Goal: Navigation & Orientation: Find specific page/section

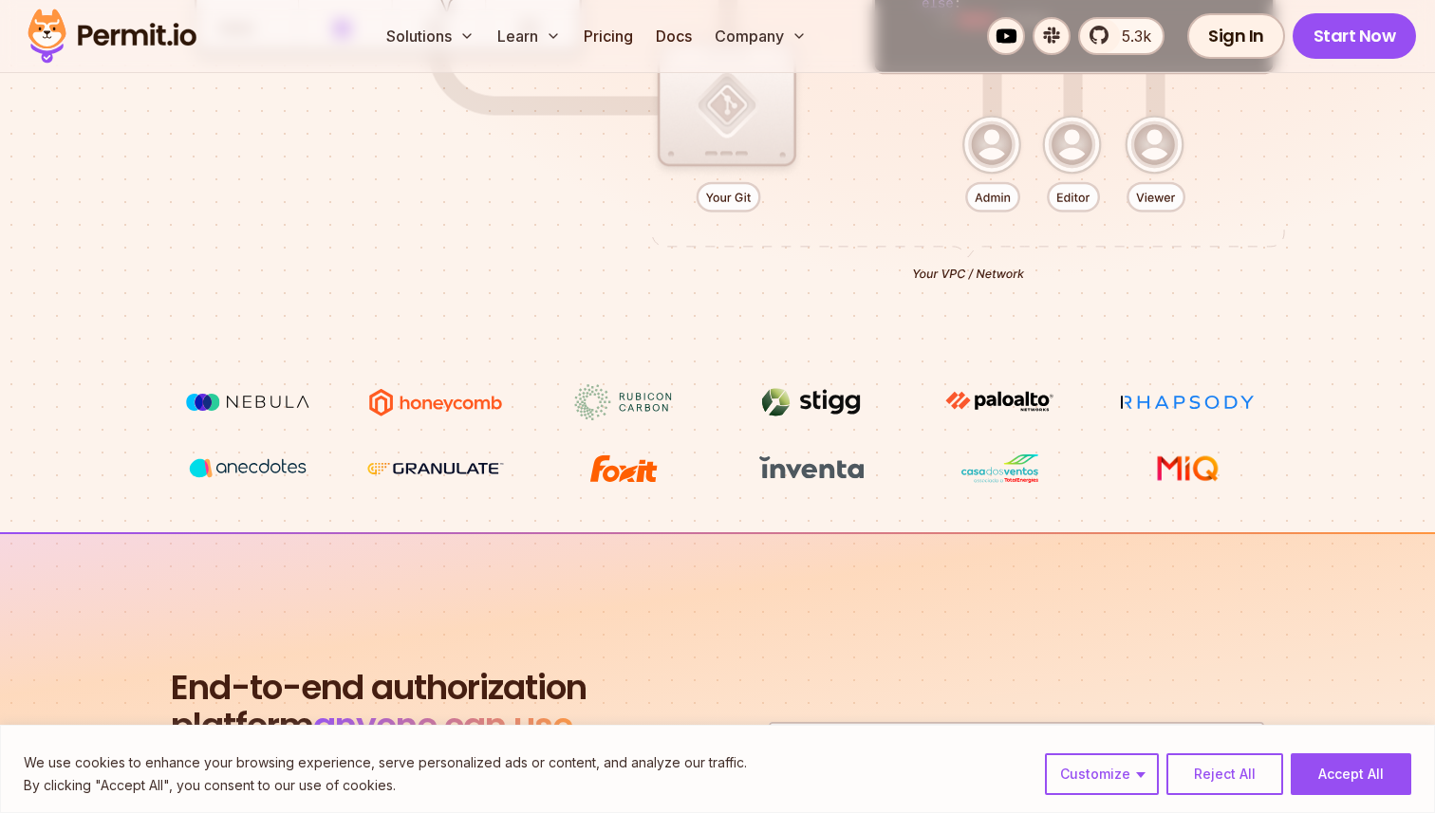
scroll to position [789, 0]
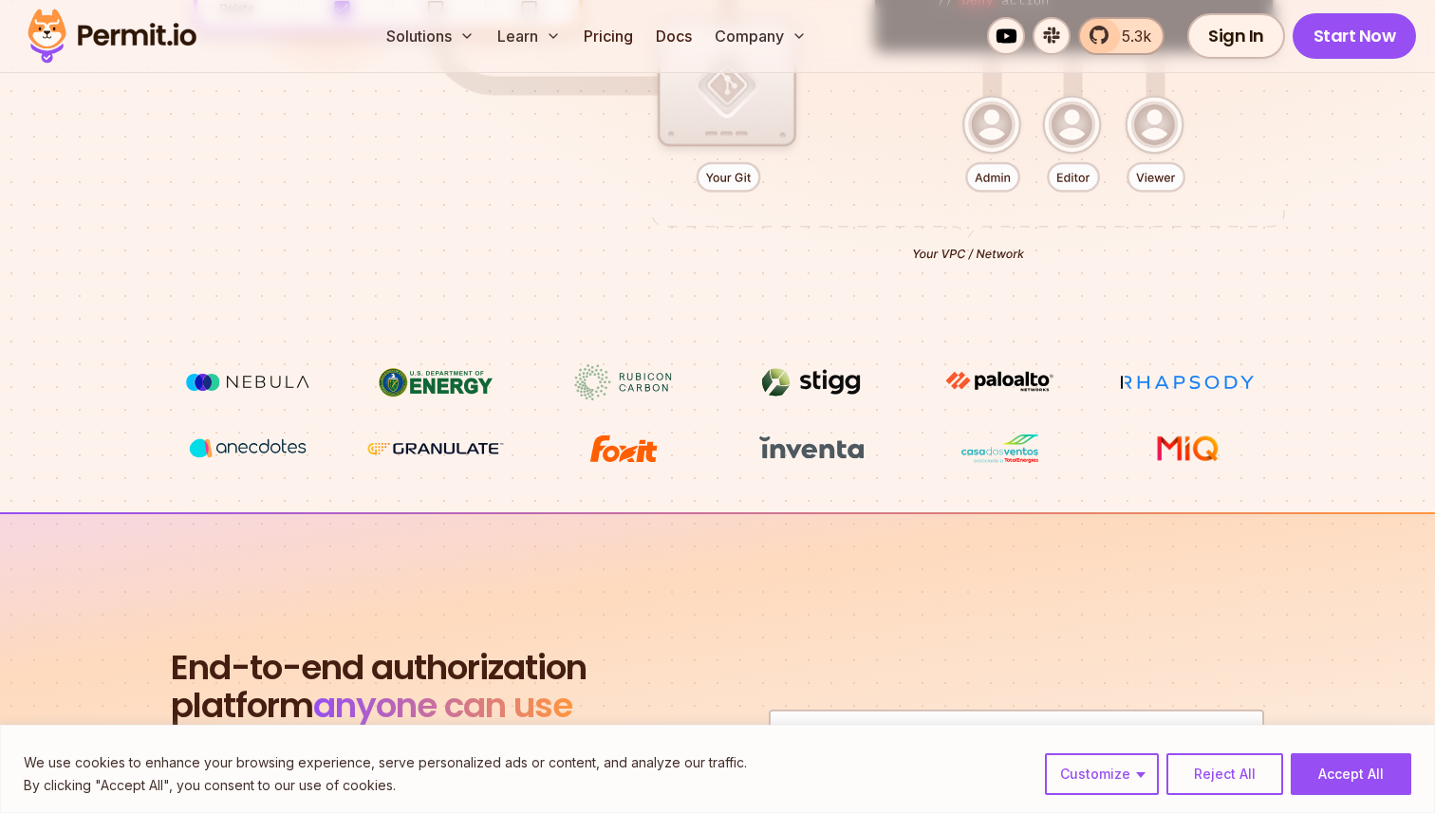
click at [1111, 33] on link "5.3k" at bounding box center [1121, 36] width 86 height 38
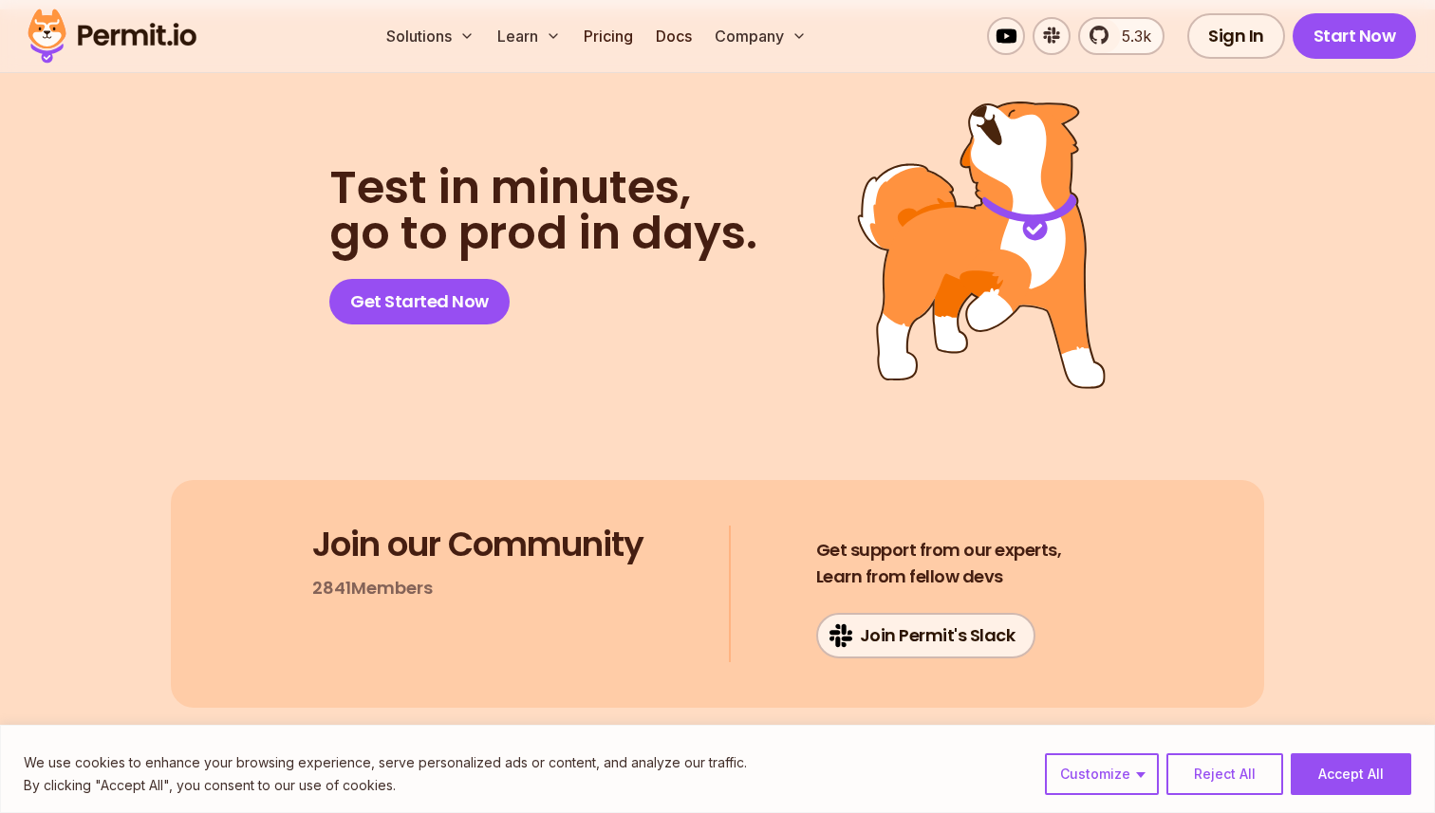
scroll to position [9750, 0]
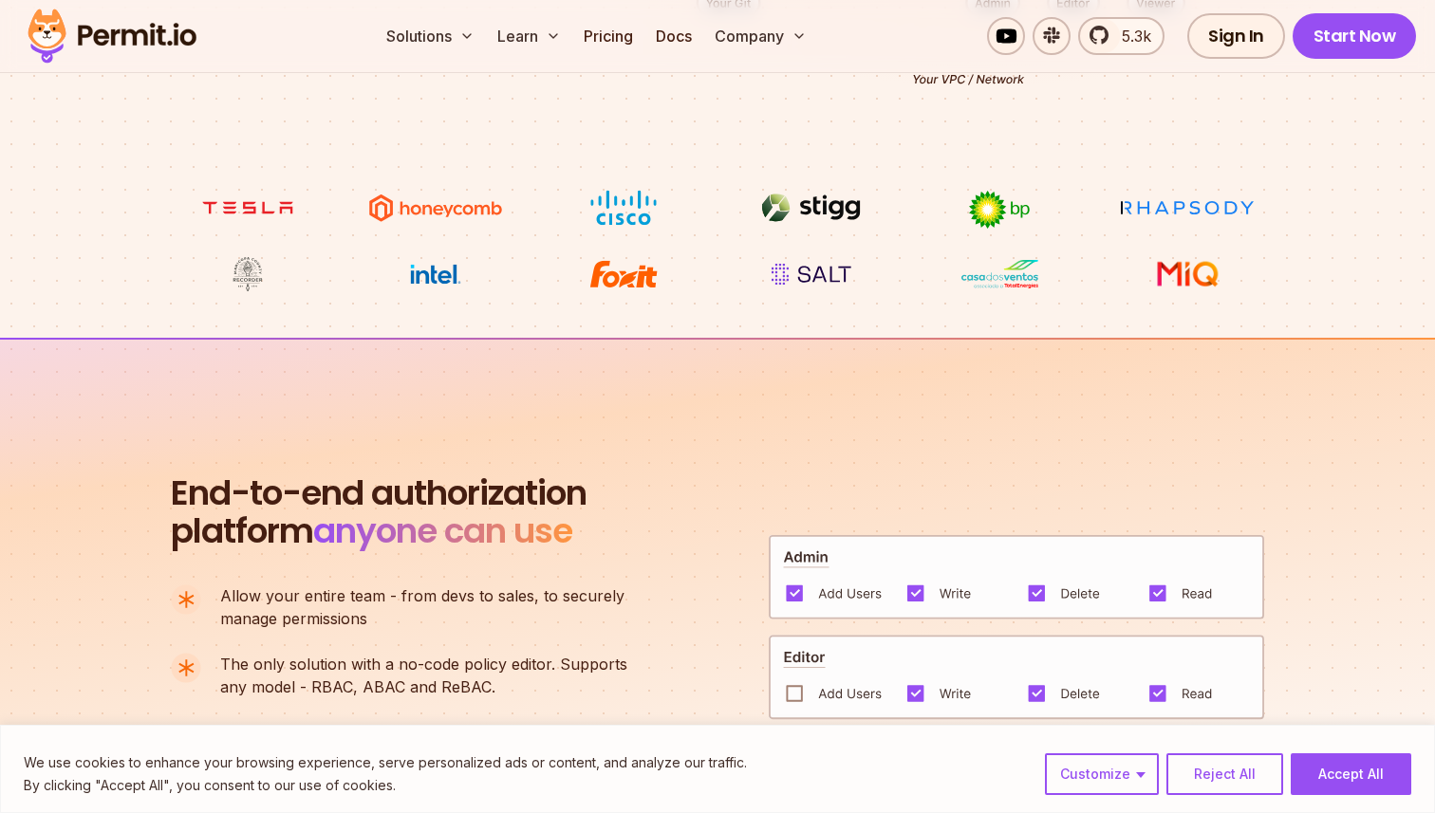
scroll to position [955, 0]
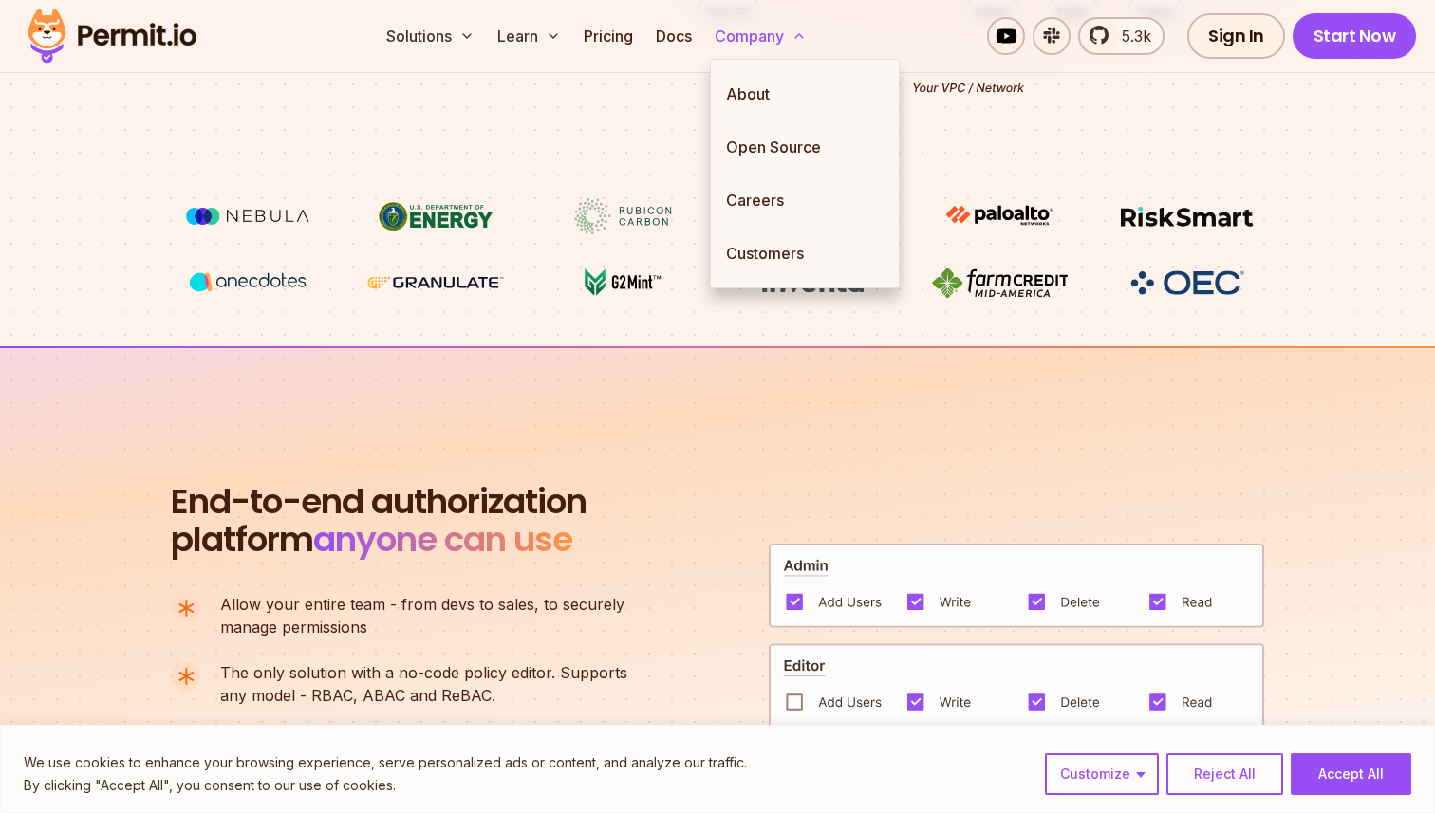
click at [736, 29] on button "Company" at bounding box center [760, 36] width 107 height 38
